Goal: Task Accomplishment & Management: Manage account settings

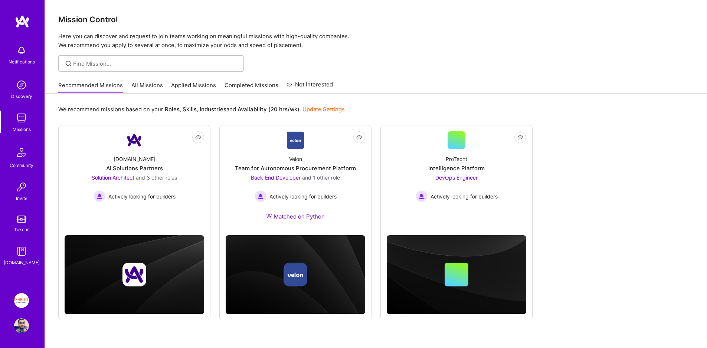
click at [141, 85] on link "All Missions" at bounding box center [147, 87] width 32 height 12
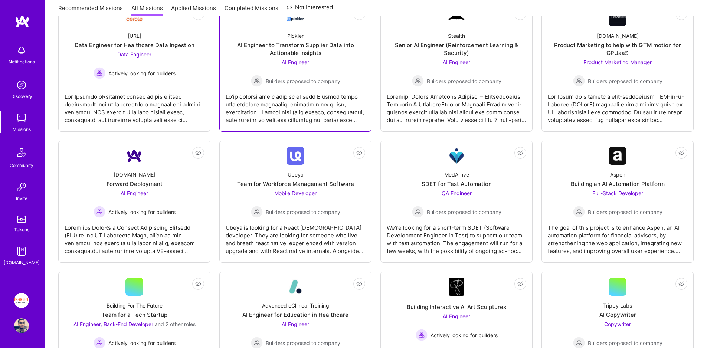
scroll to position [144, 0]
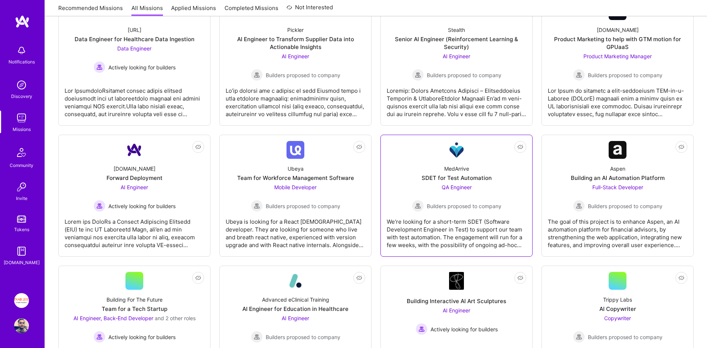
click at [432, 150] on link "Not Interested MedArrive SDET for Test Automation QA Engineer Builders proposed…" at bounding box center [457, 195] width 140 height 109
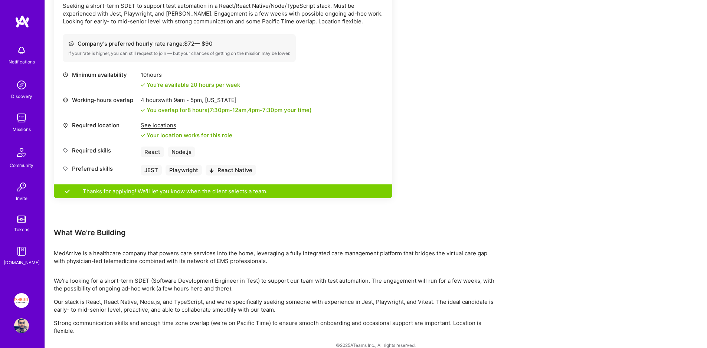
scroll to position [250, 0]
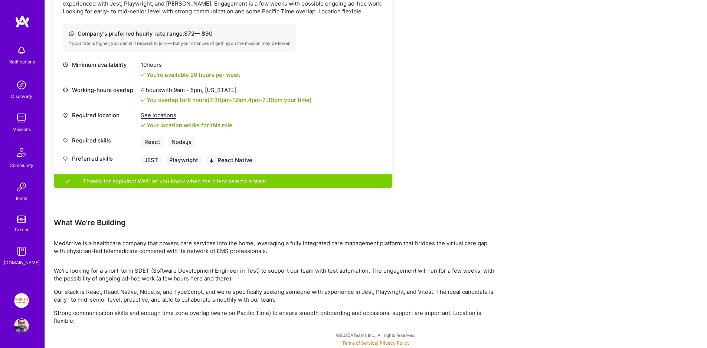
click at [223, 182] on div "Thanks for applying! We'll let you know when the client selects a team." at bounding box center [223, 181] width 338 height 14
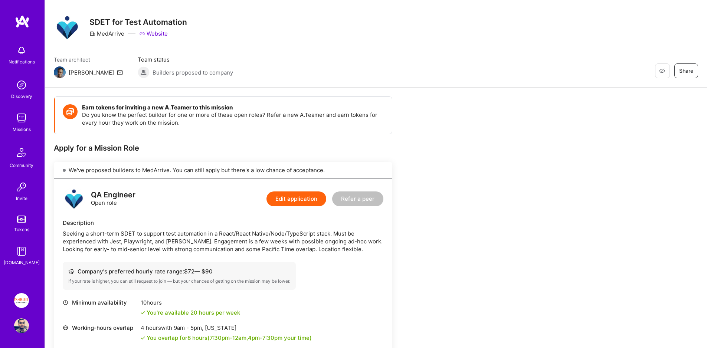
scroll to position [0, 0]
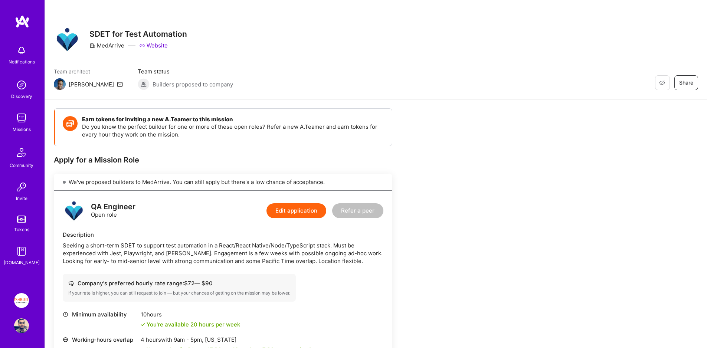
click at [25, 125] on div "Missions" at bounding box center [22, 129] width 18 height 8
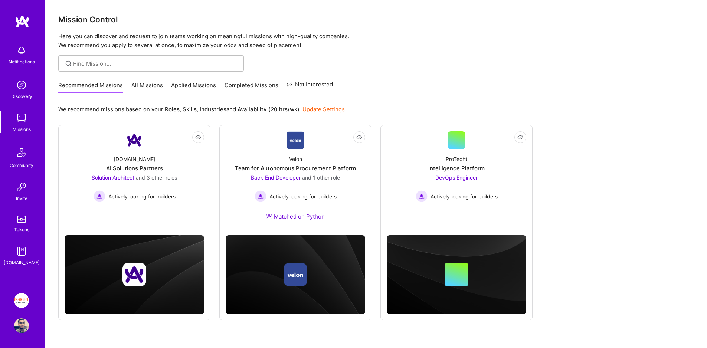
click at [203, 84] on link "Applied Missions" at bounding box center [193, 87] width 45 height 12
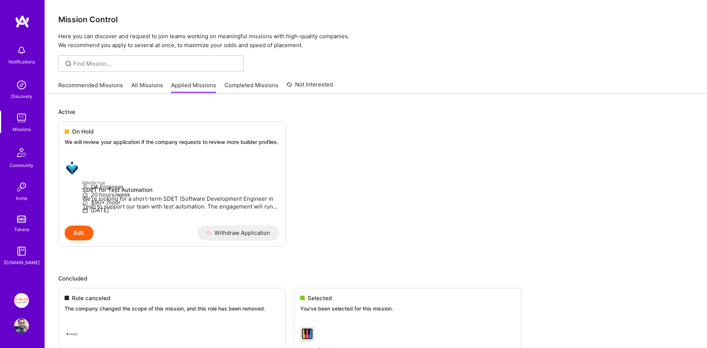
click at [249, 85] on link "Completed Missions" at bounding box center [252, 87] width 54 height 12
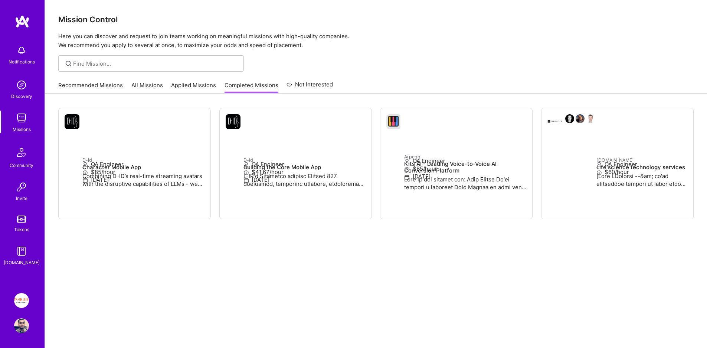
click at [184, 83] on link "Applied Missions" at bounding box center [193, 87] width 45 height 12
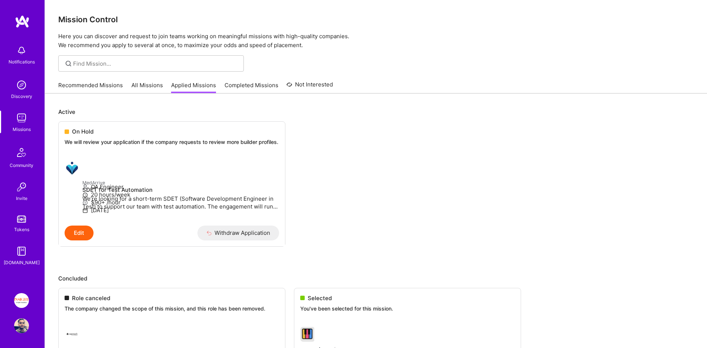
click at [397, 175] on ul "On Hold We will review your application if the company requests to review more …" at bounding box center [375, 195] width 635 height 148
click at [119, 85] on link "Recommended Missions" at bounding box center [90, 87] width 65 height 12
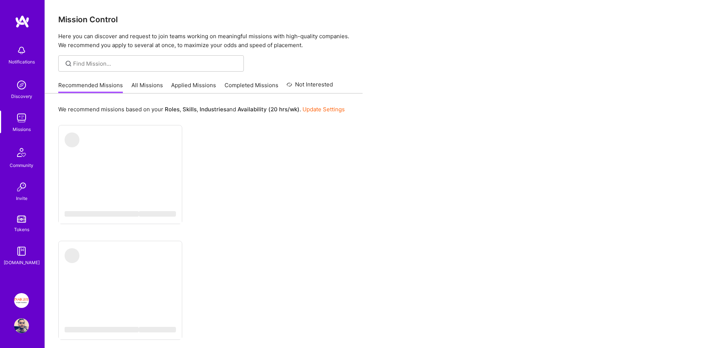
click at [141, 107] on p "We recommend missions based on your Roles , Skills , Industries and Availabilit…" at bounding box center [201, 109] width 287 height 8
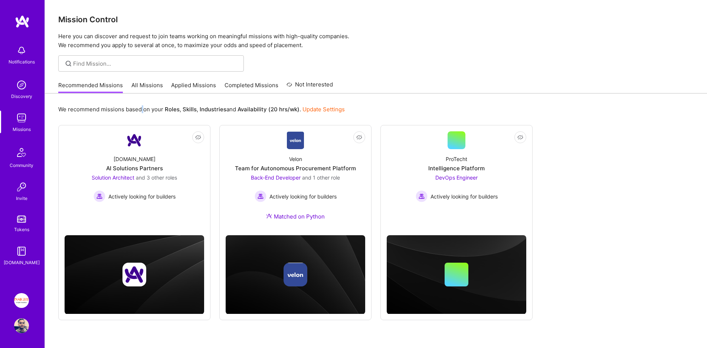
click at [141, 107] on p "We recommend missions based on your Roles , Skills , Industries and Availabilit…" at bounding box center [201, 109] width 287 height 8
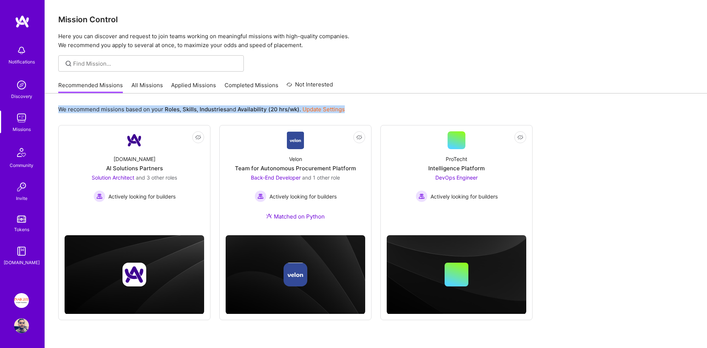
click at [141, 107] on p "We recommend missions based on your Roles , Skills , Industries and Availabilit…" at bounding box center [201, 109] width 287 height 8
click at [141, 84] on link "All Missions" at bounding box center [147, 87] width 32 height 12
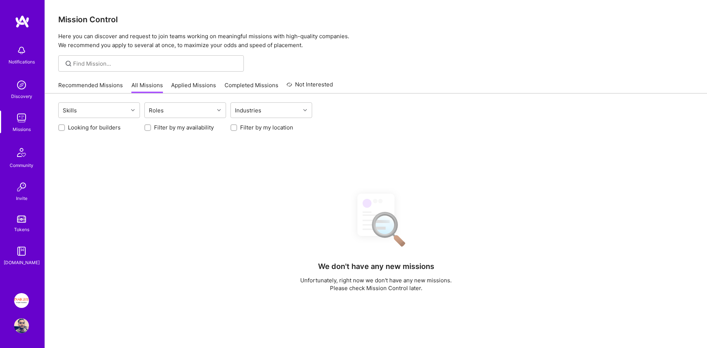
click at [185, 83] on link "Applied Missions" at bounding box center [193, 87] width 45 height 12
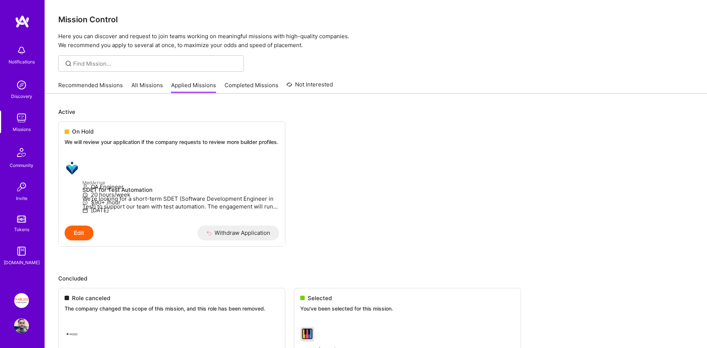
click at [190, 85] on link "Applied Missions" at bounding box center [193, 87] width 45 height 12
click at [456, 167] on ul "On Hold We will review your application if the company requests to review more …" at bounding box center [375, 195] width 635 height 148
click at [88, 85] on link "Recommended Missions" at bounding box center [90, 87] width 65 height 12
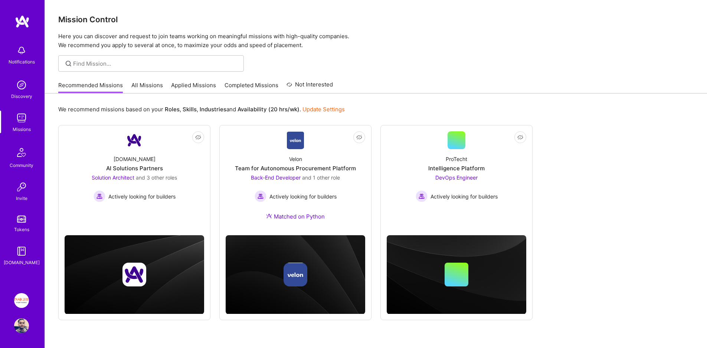
click at [158, 86] on link "All Missions" at bounding box center [147, 87] width 32 height 12
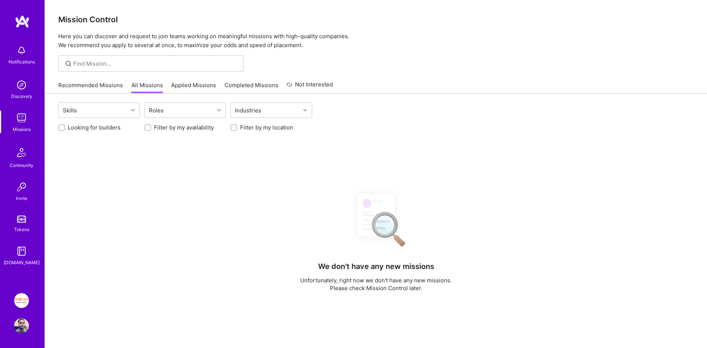
click at [197, 89] on link "Applied Missions" at bounding box center [193, 87] width 45 height 12
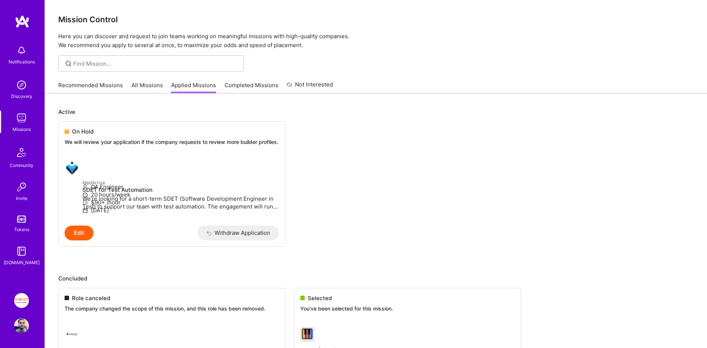
click at [185, 84] on link "Applied Missions" at bounding box center [193, 87] width 45 height 12
